Goal: Find specific page/section: Find specific page/section

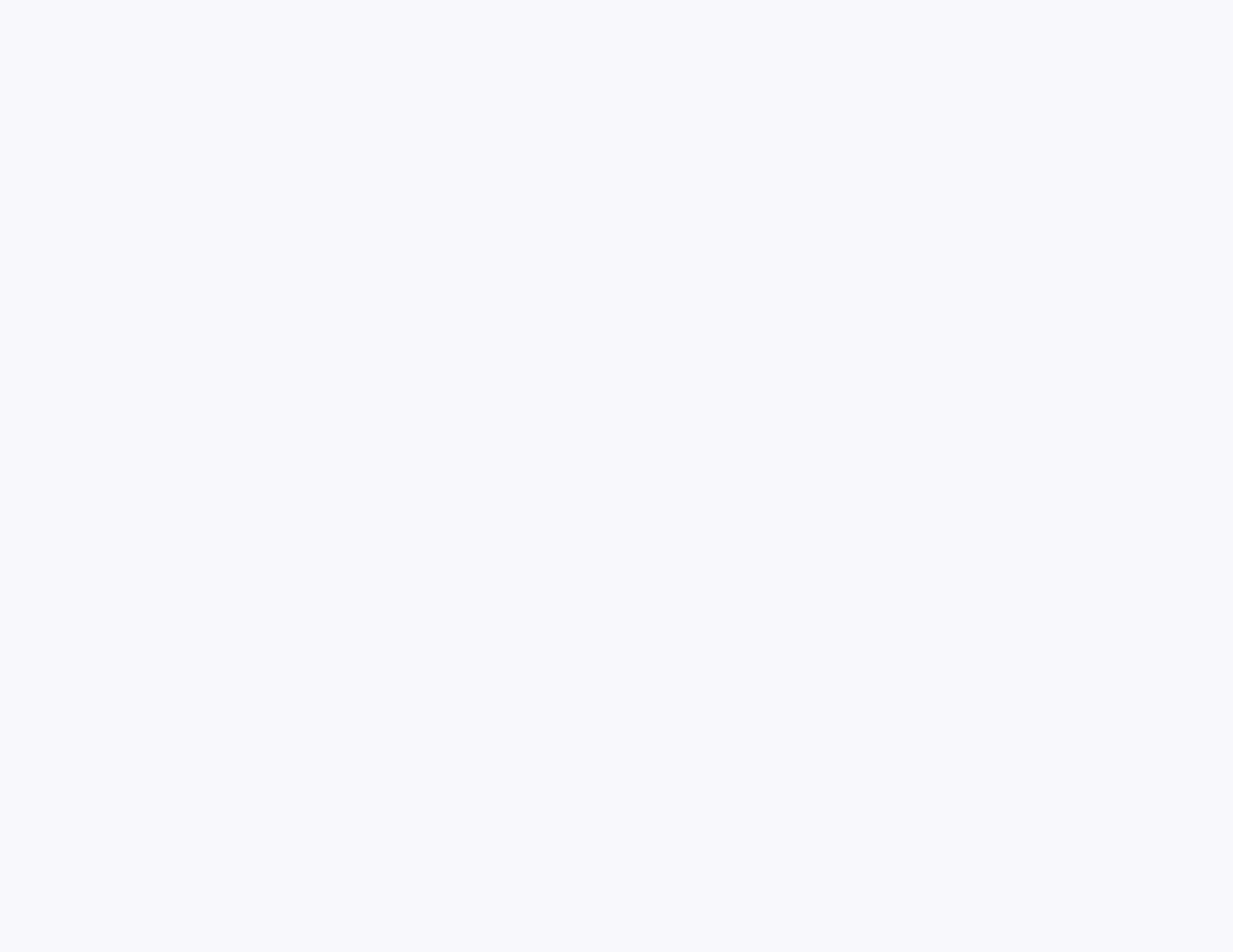
click at [611, 0] on html at bounding box center [616, 0] width 1233 height 0
